Goal: Complete application form

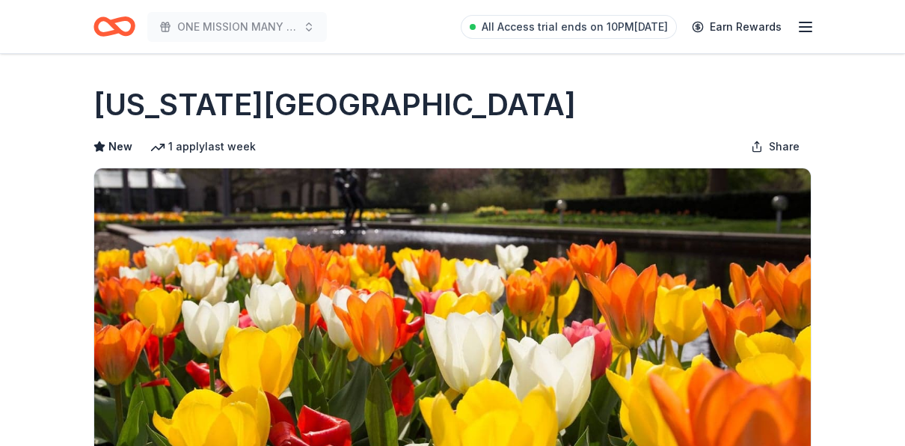
scroll to position [224, 0]
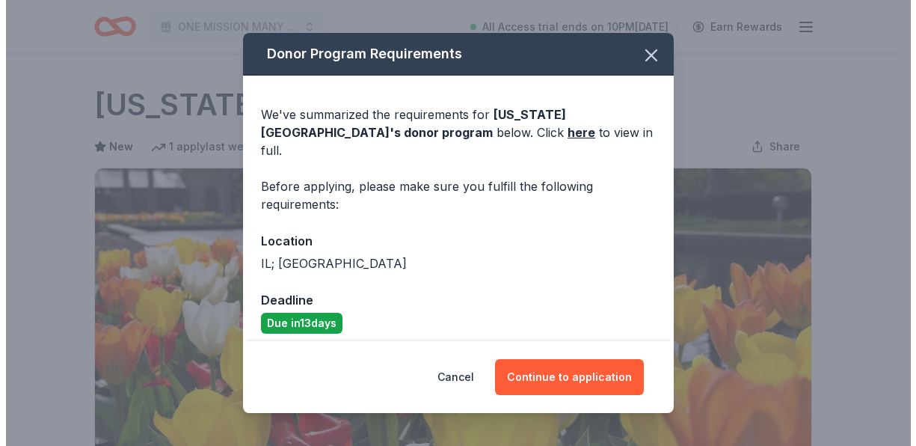
scroll to position [224, 0]
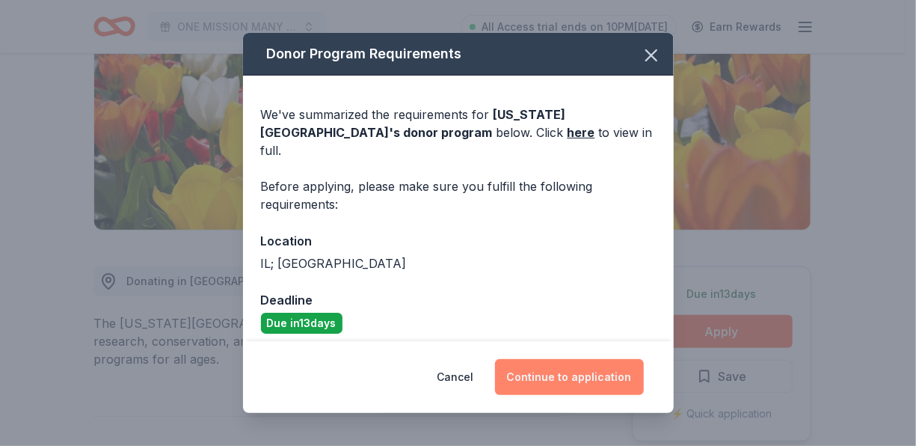
click at [581, 380] on button "Continue to application" at bounding box center [569, 377] width 149 height 36
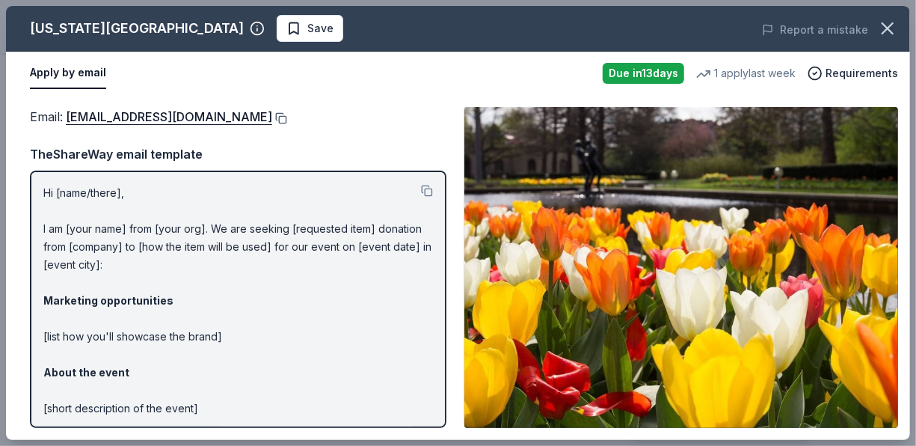
click at [272, 113] on button at bounding box center [279, 118] width 15 height 12
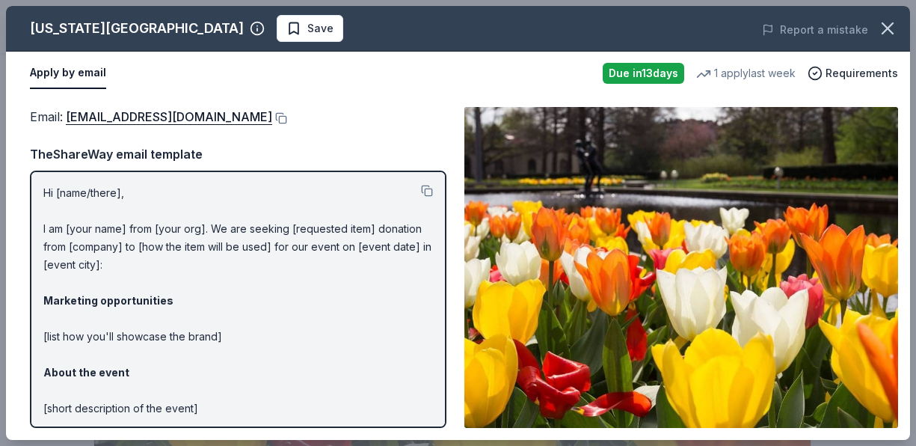
scroll to position [224, 0]
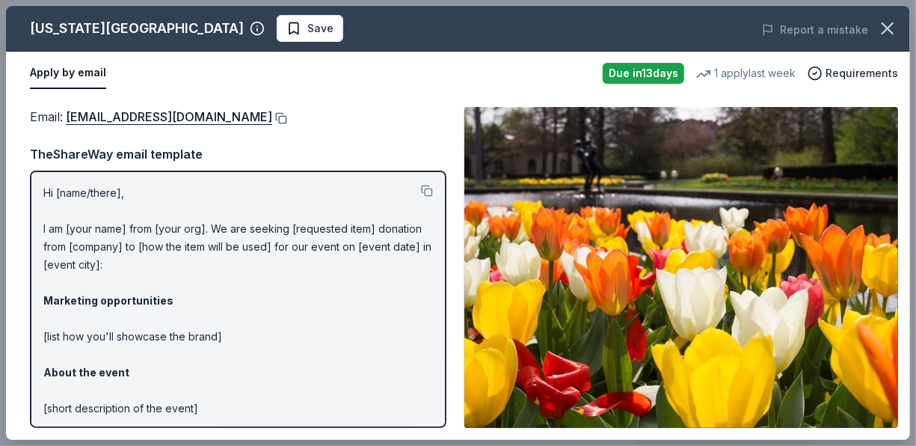
click at [272, 116] on button at bounding box center [279, 118] width 15 height 12
